Goal: Information Seeking & Learning: Learn about a topic

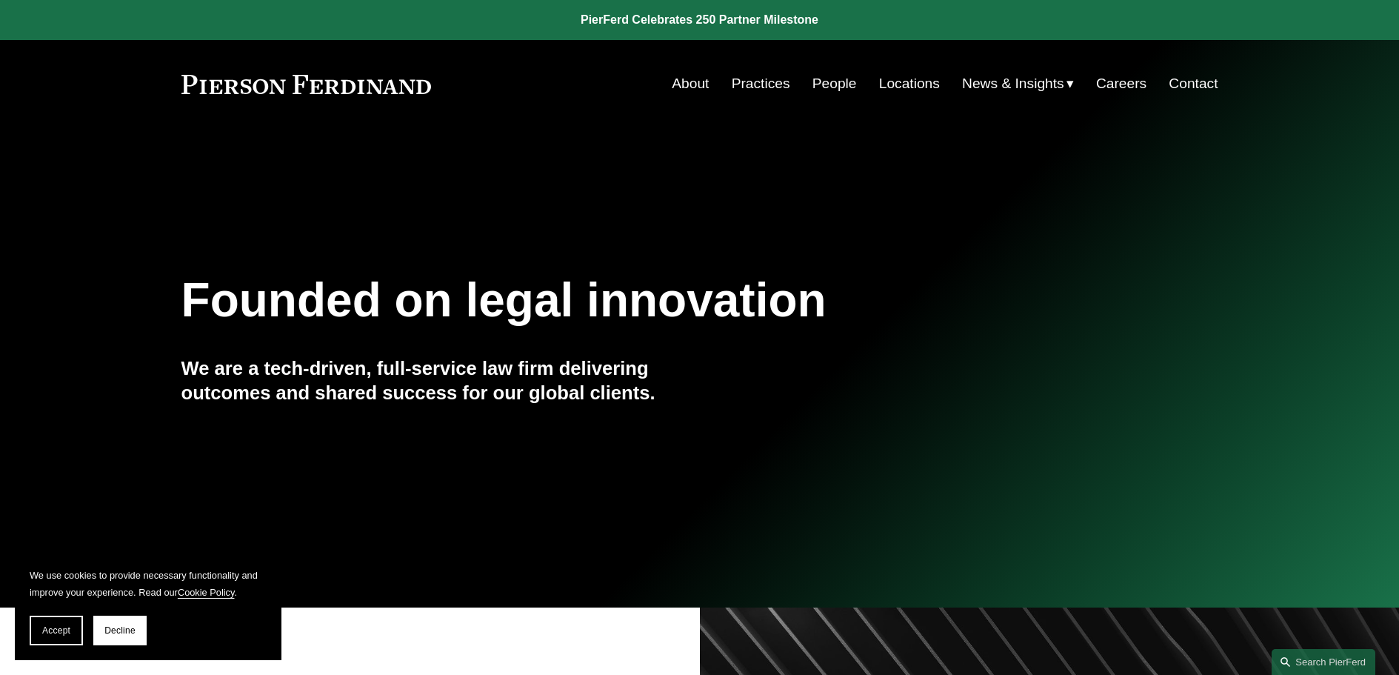
click at [687, 76] on link "About" at bounding box center [690, 84] width 37 height 28
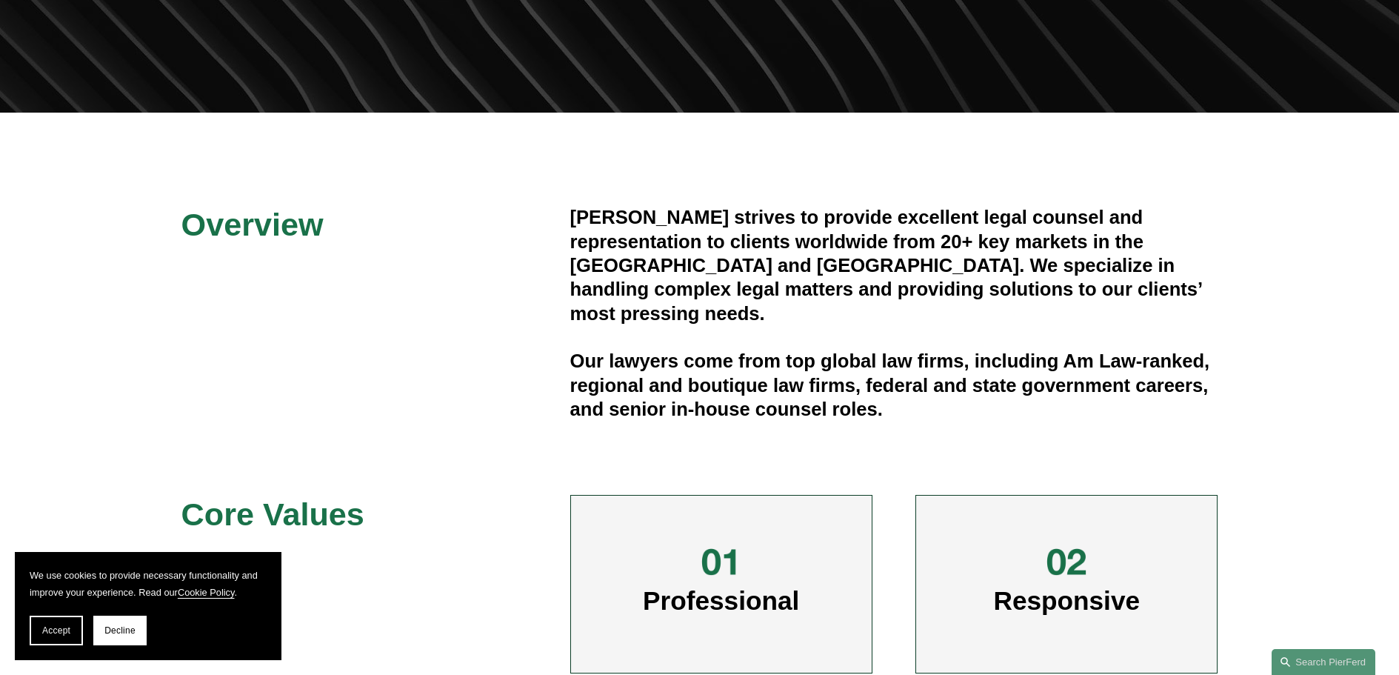
scroll to position [296, 0]
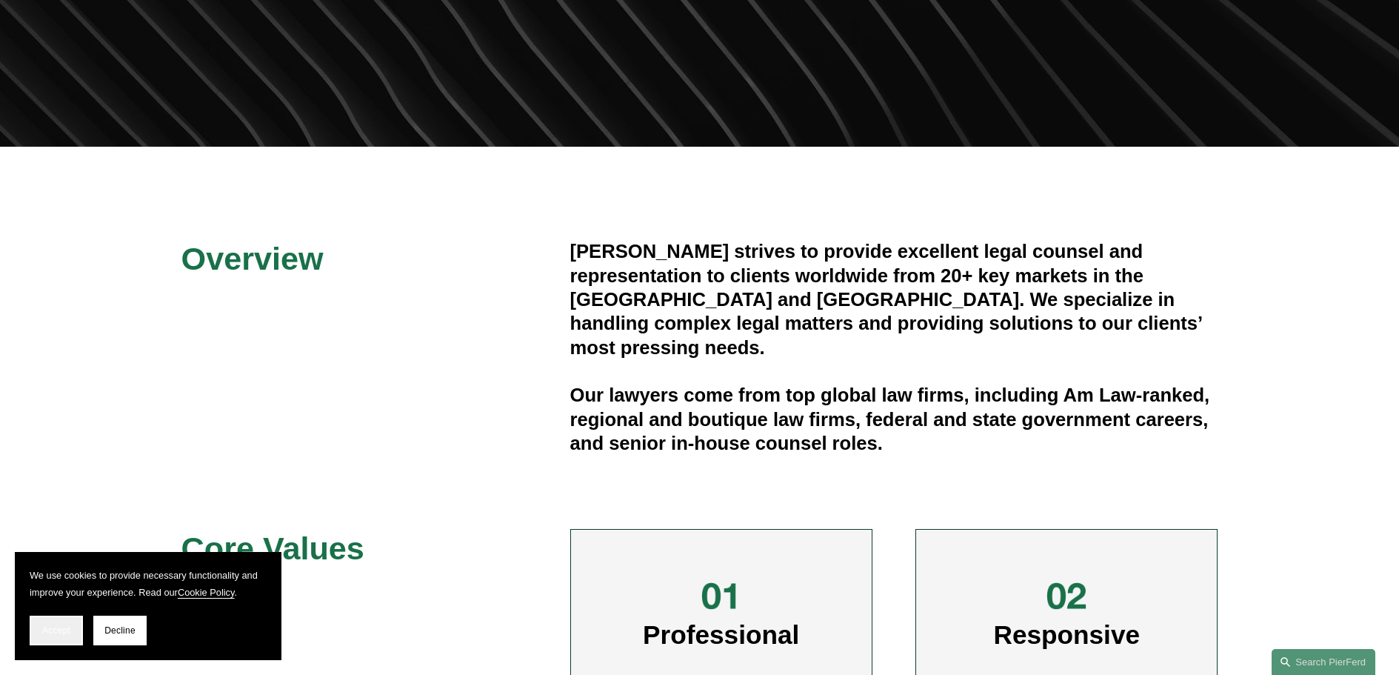
click at [67, 637] on button "Accept" at bounding box center [56, 630] width 53 height 30
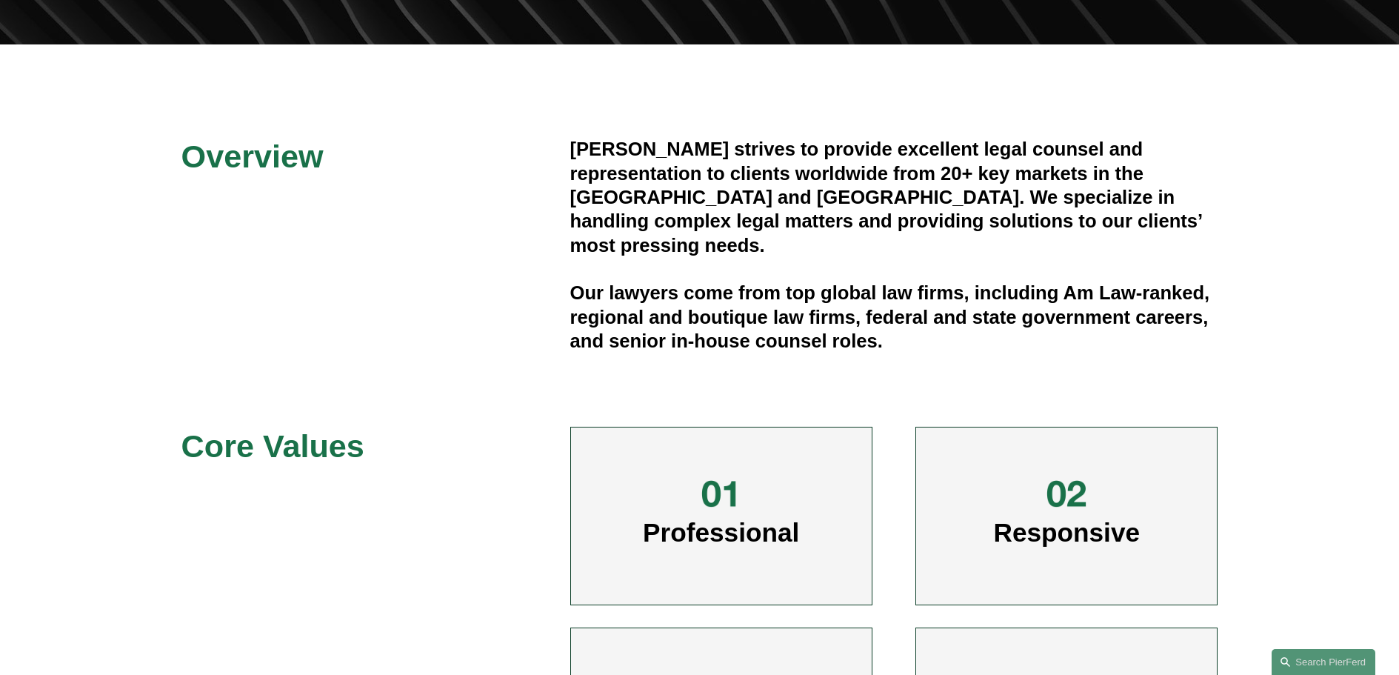
scroll to position [0, 0]
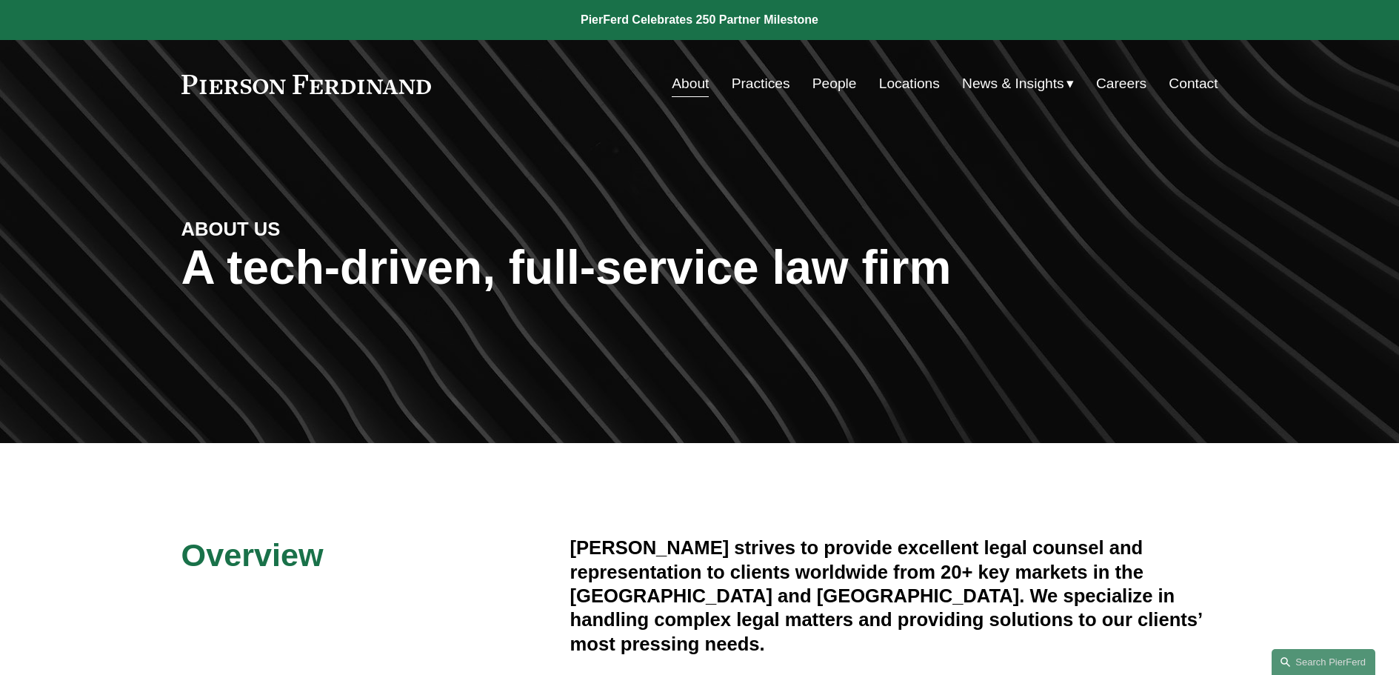
click at [761, 81] on link "Practices" at bounding box center [761, 84] width 59 height 28
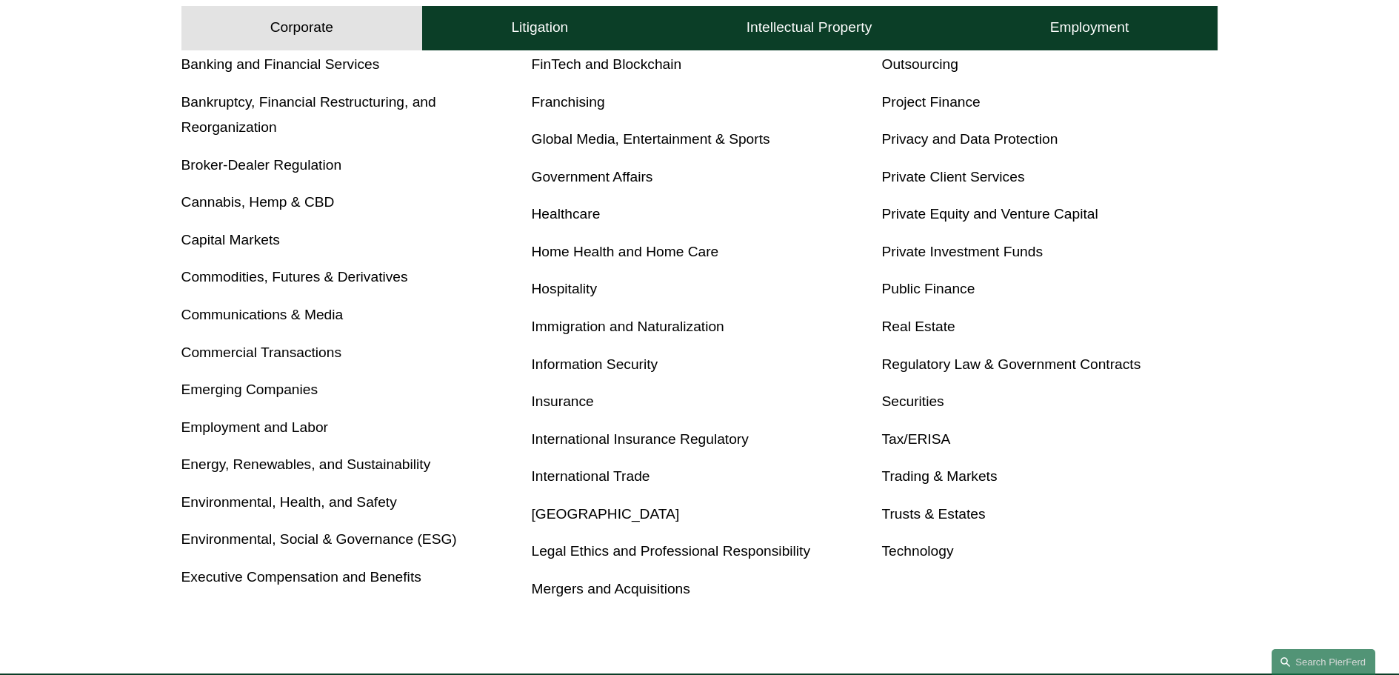
scroll to position [592, 0]
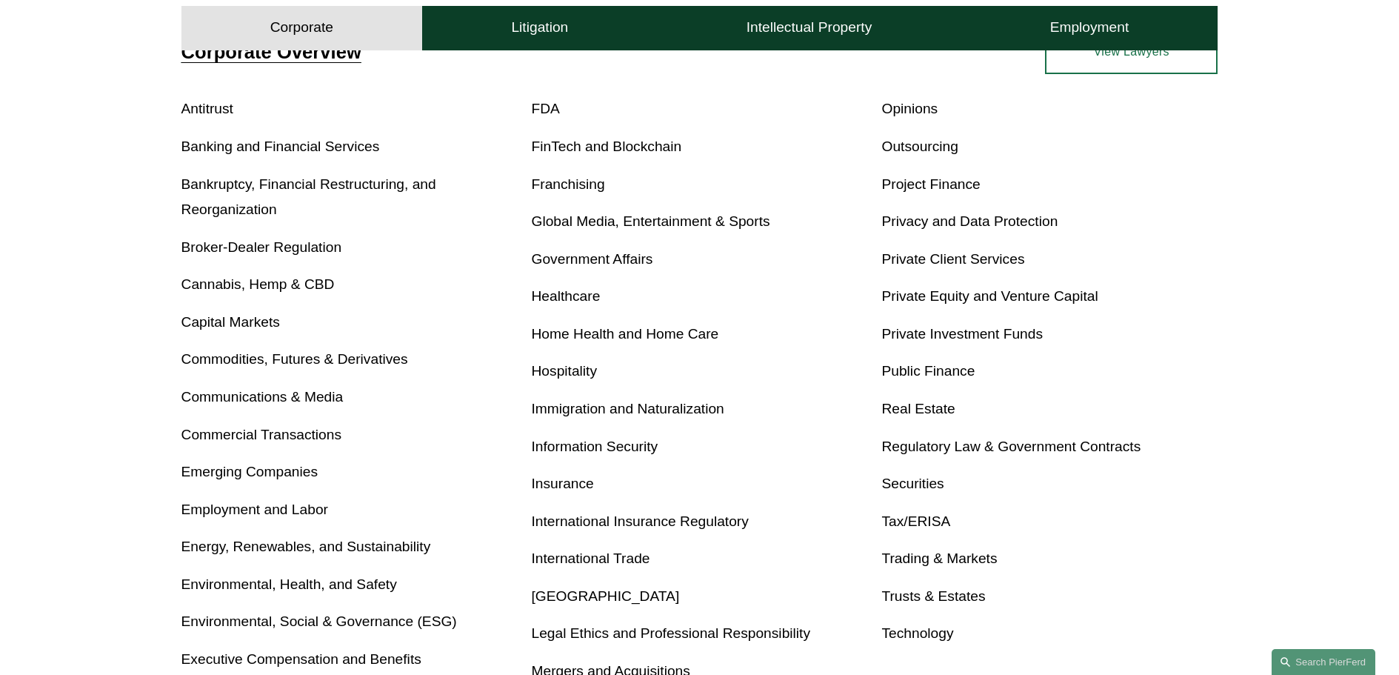
click at [219, 204] on link "Bankruptcy, Financial Restructuring, and Reorganization" at bounding box center [308, 196] width 255 height 41
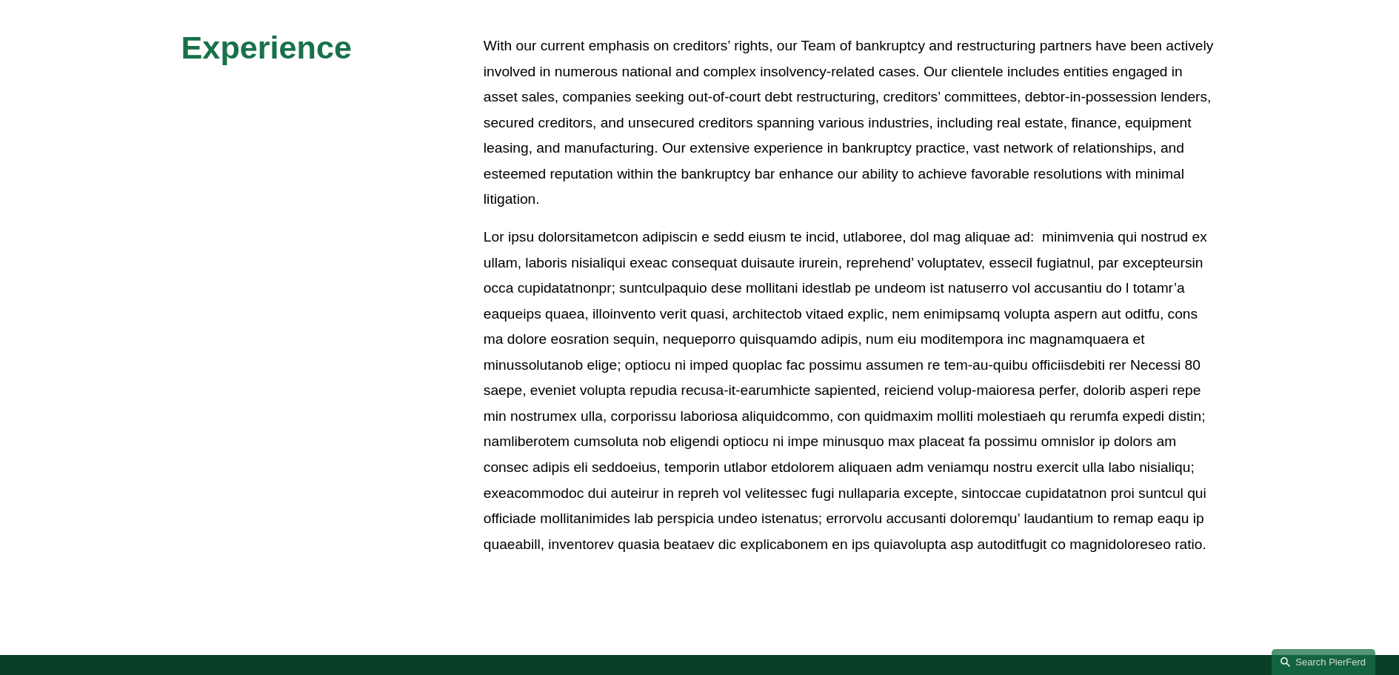
scroll to position [889, 0]
